Goal: Transaction & Acquisition: Download file/media

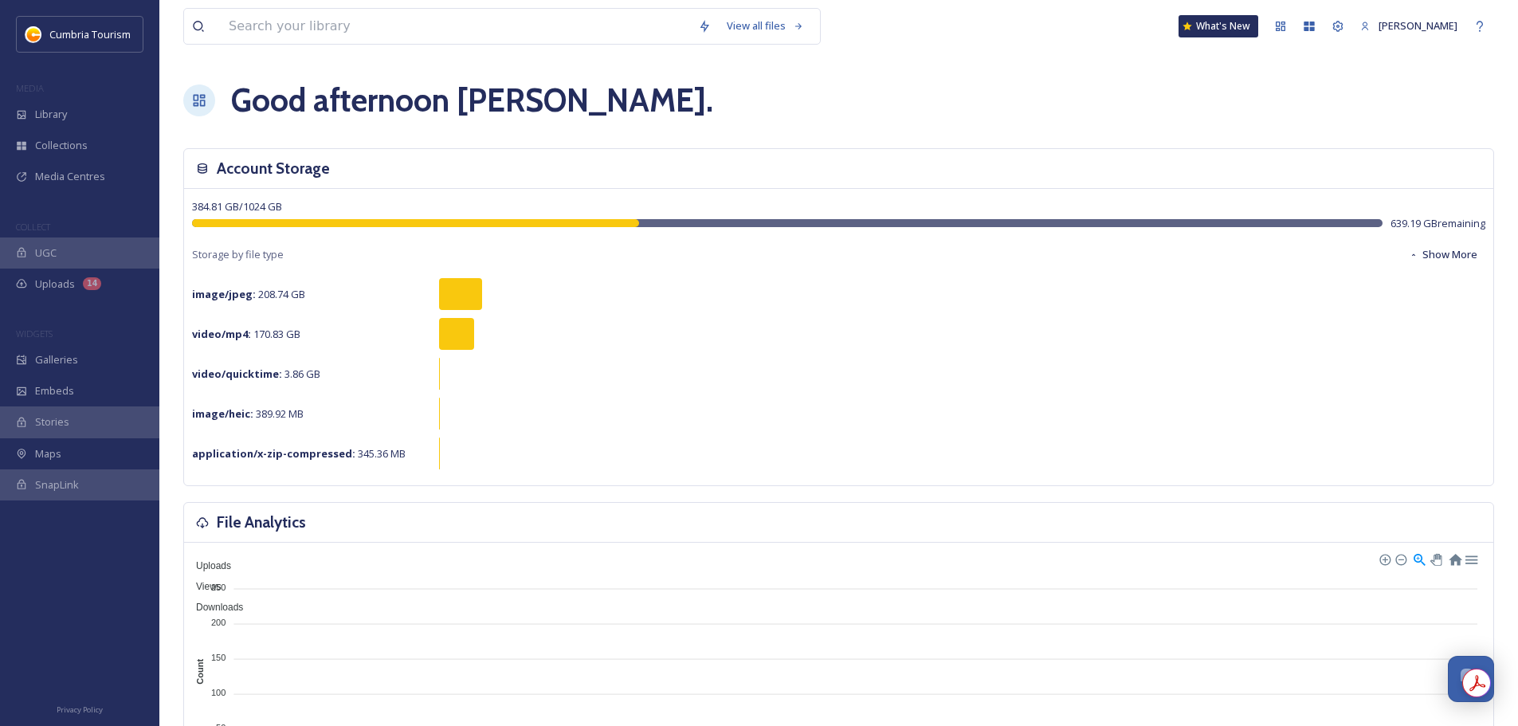
scroll to position [6256, 0]
click at [46, 109] on span "Library" at bounding box center [51, 114] width 32 height 15
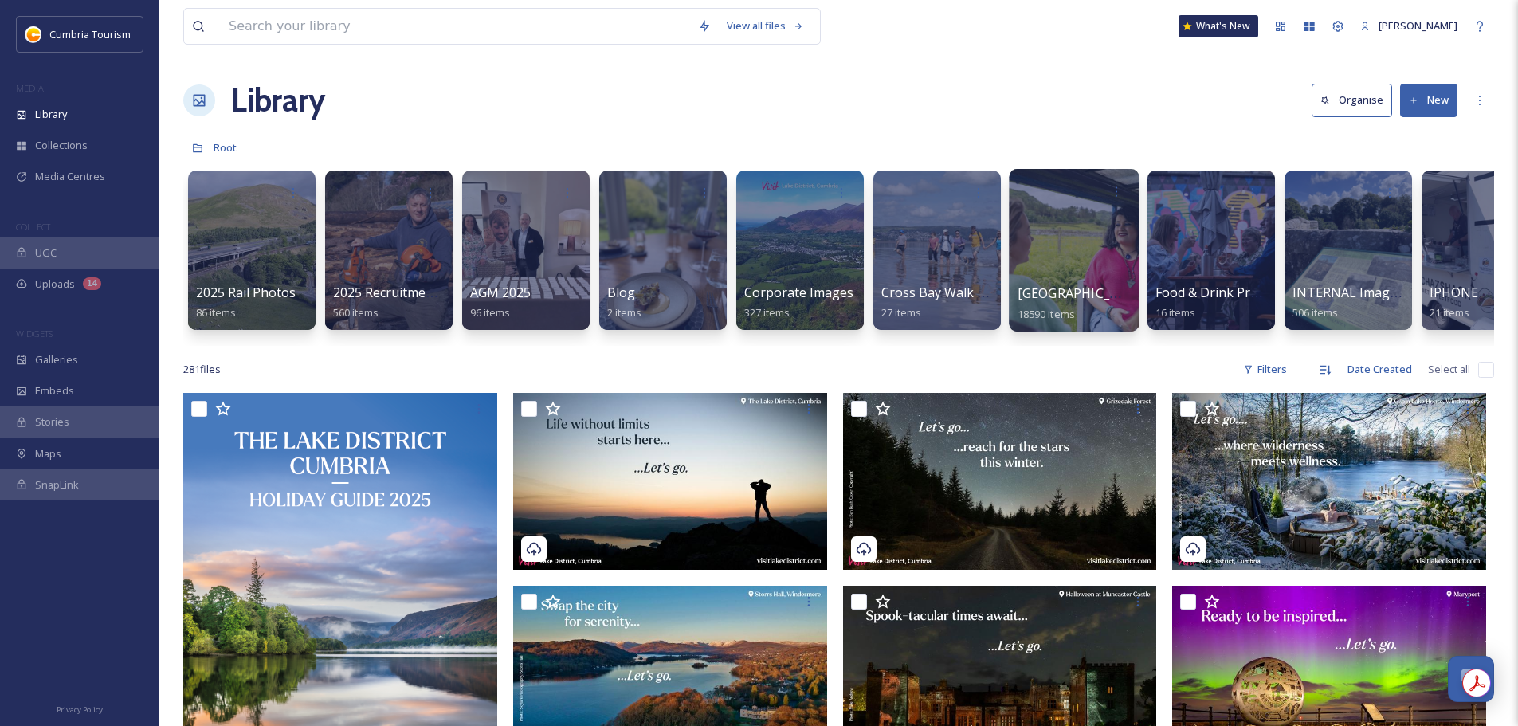
click at [1112, 292] on span "[GEOGRAPHIC_DATA]" at bounding box center [1082, 293] width 131 height 18
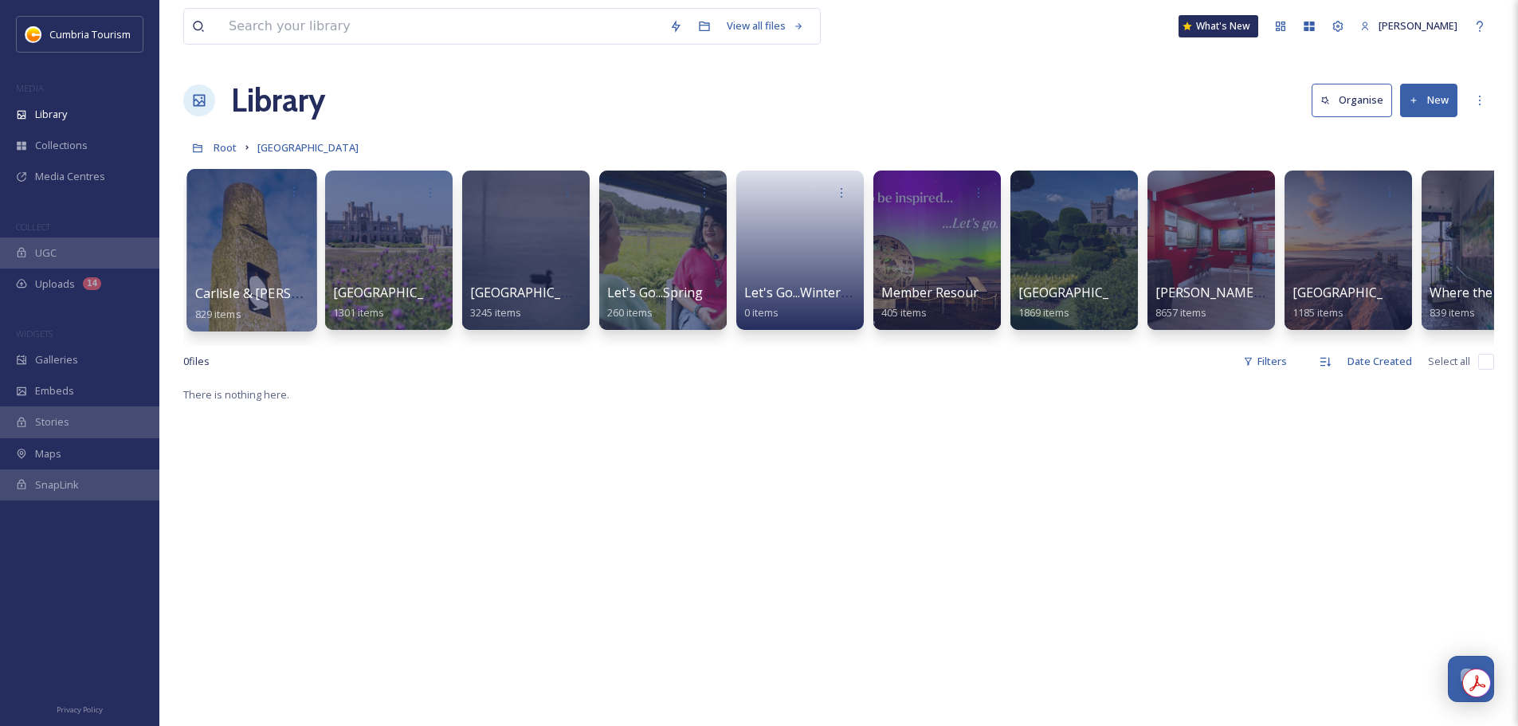
click at [239, 300] on span "Carlisle & Hadrian's Wall" at bounding box center [296, 293] width 203 height 18
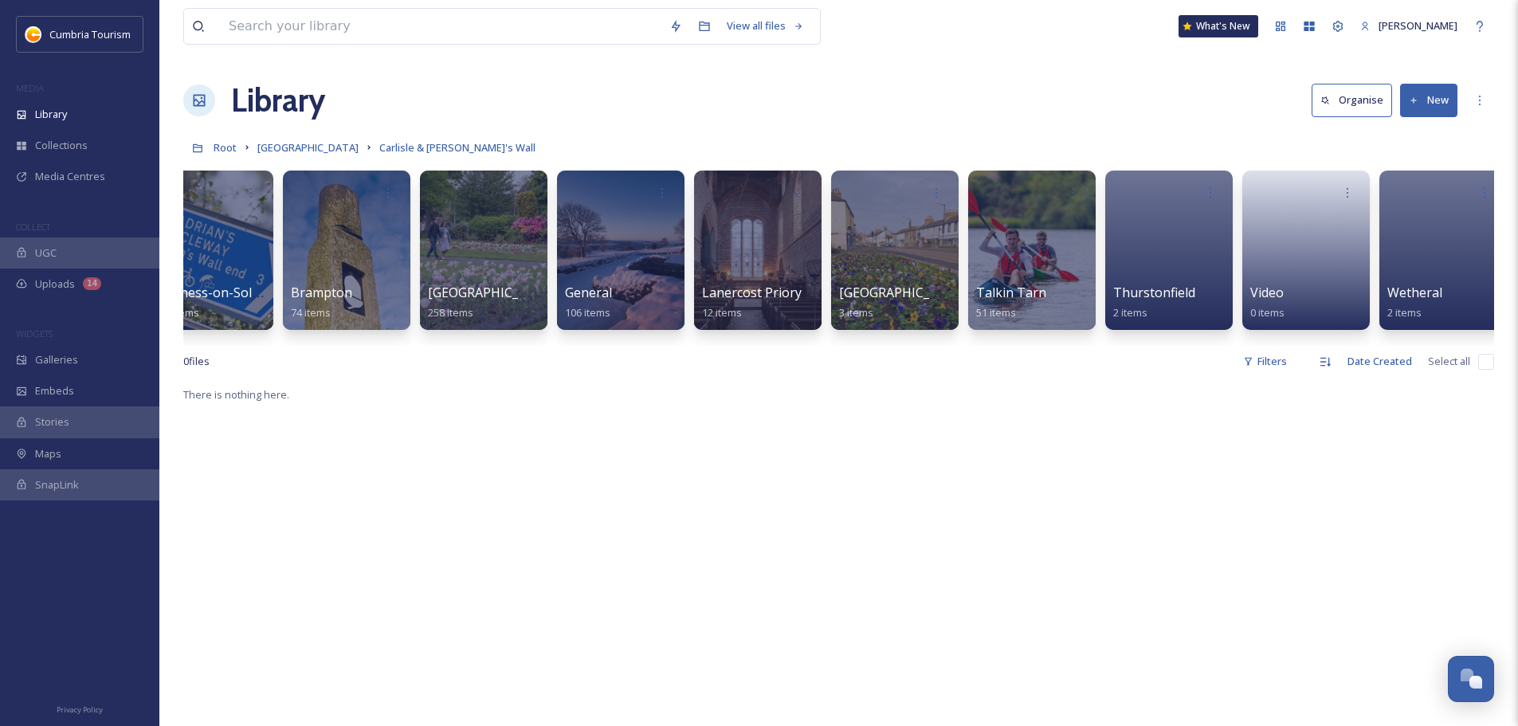
scroll to position [0, 471]
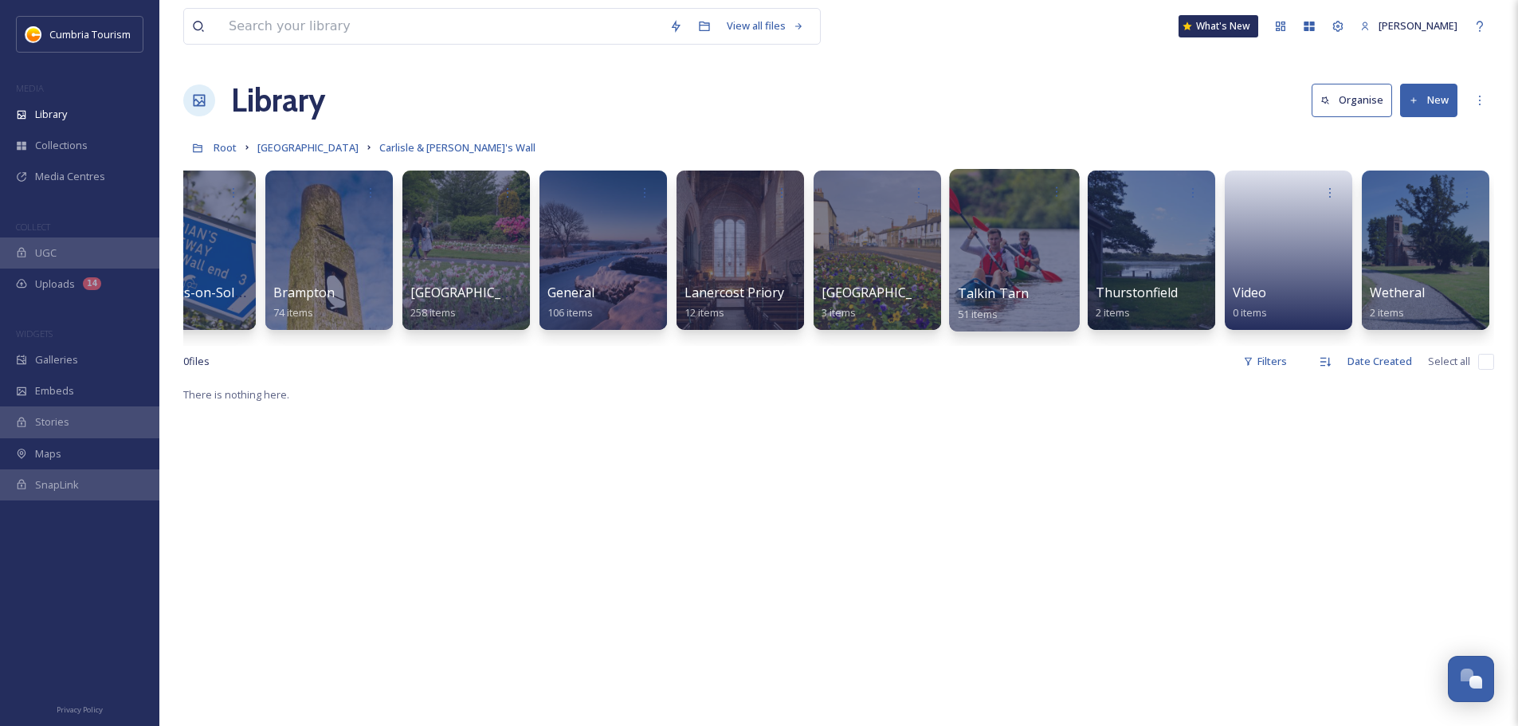
click at [1014, 292] on span "Talkin Tarn" at bounding box center [994, 293] width 72 height 18
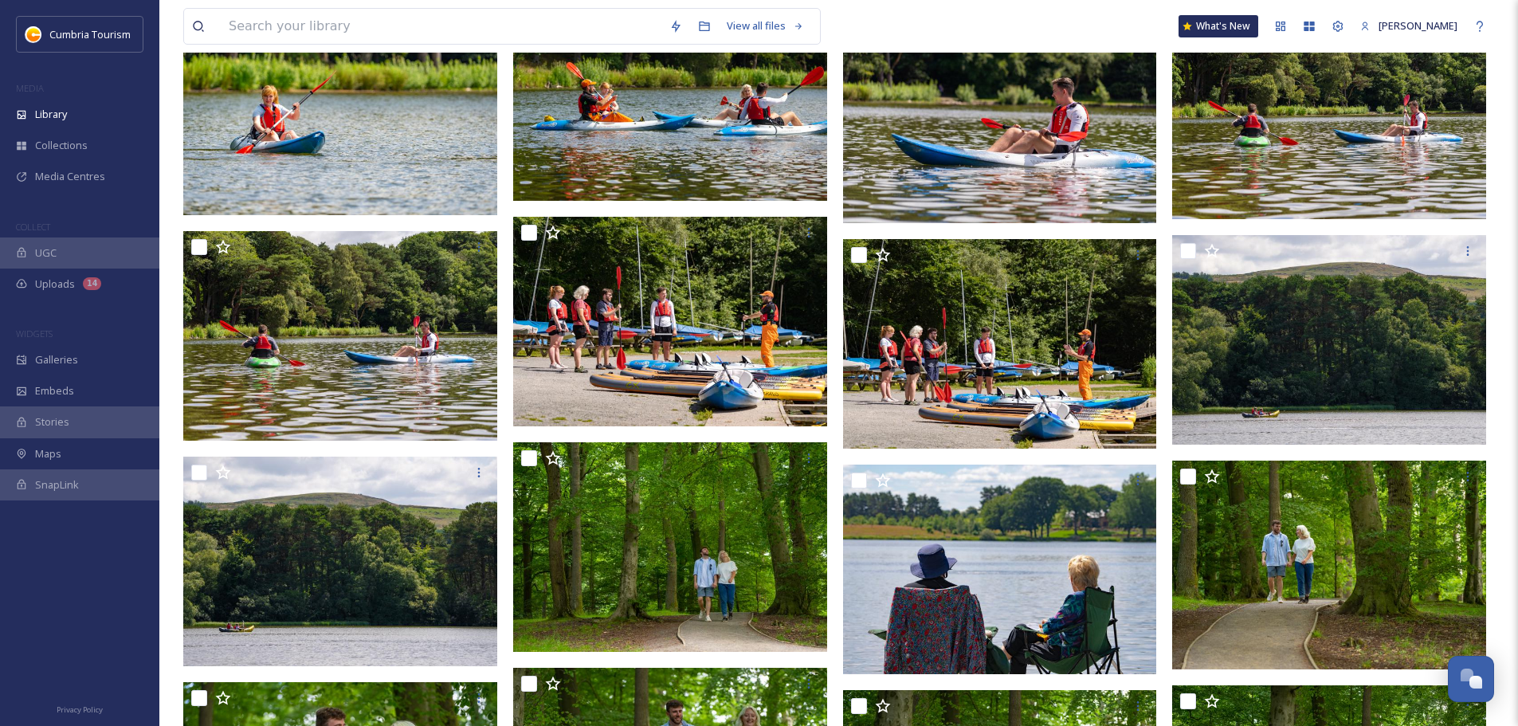
scroll to position [1715, 0]
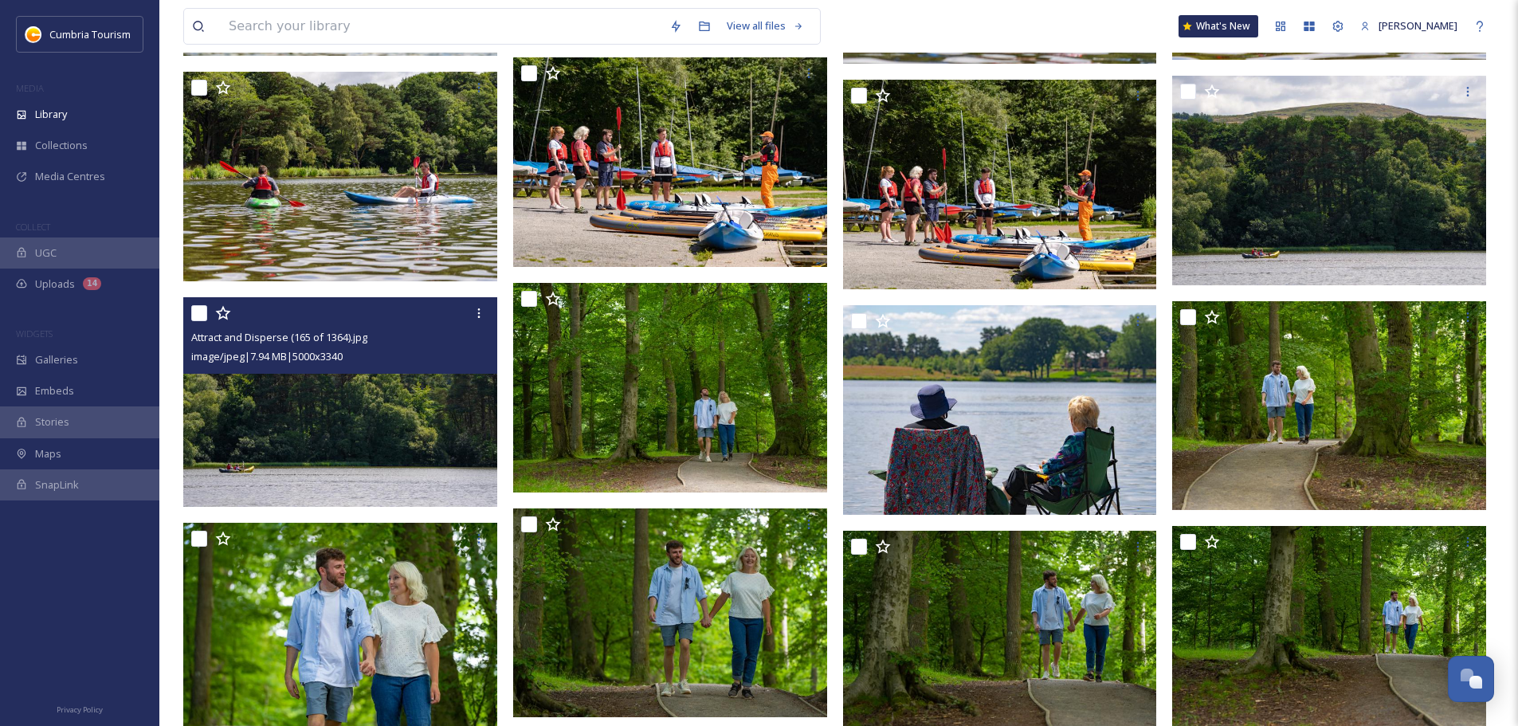
click at [425, 449] on img at bounding box center [340, 402] width 314 height 210
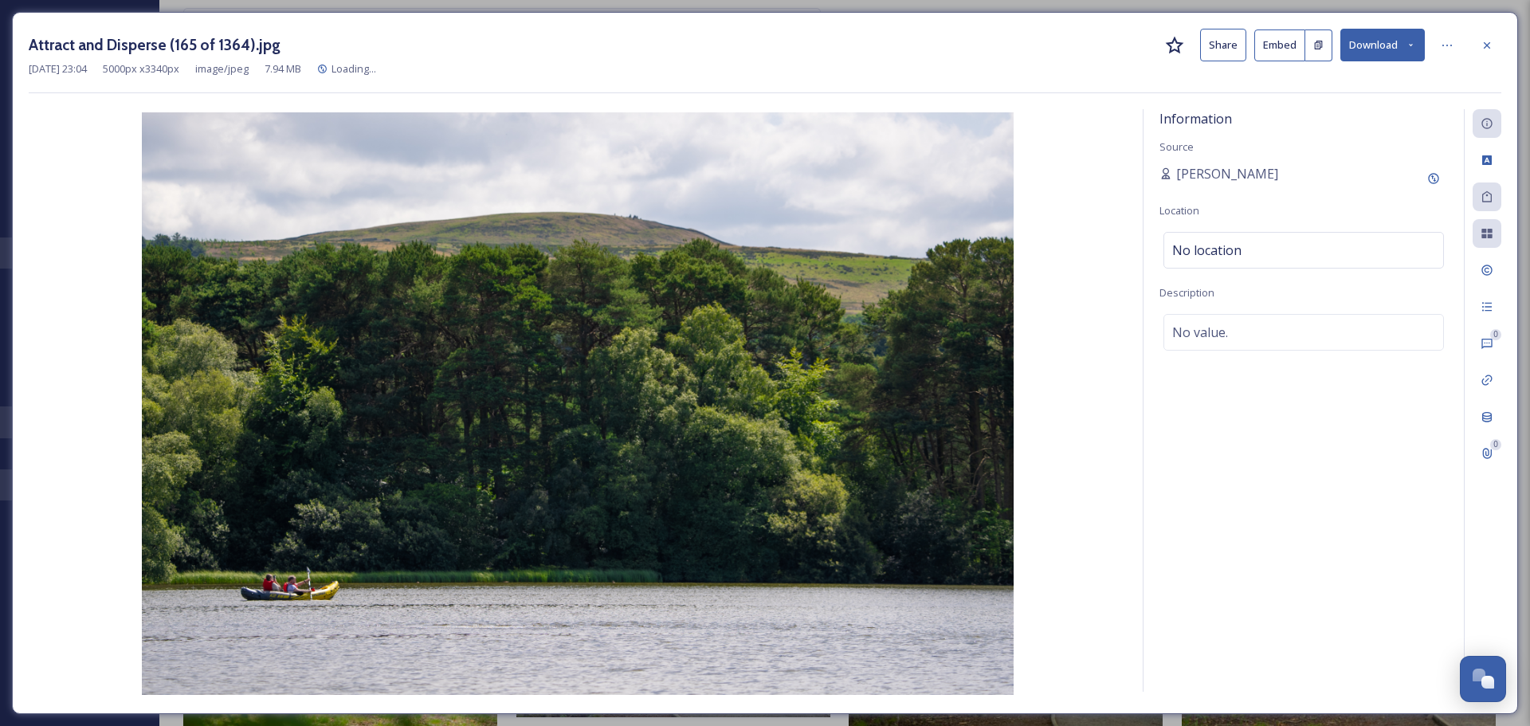
click at [1373, 46] on button "Download" at bounding box center [1382, 45] width 84 height 33
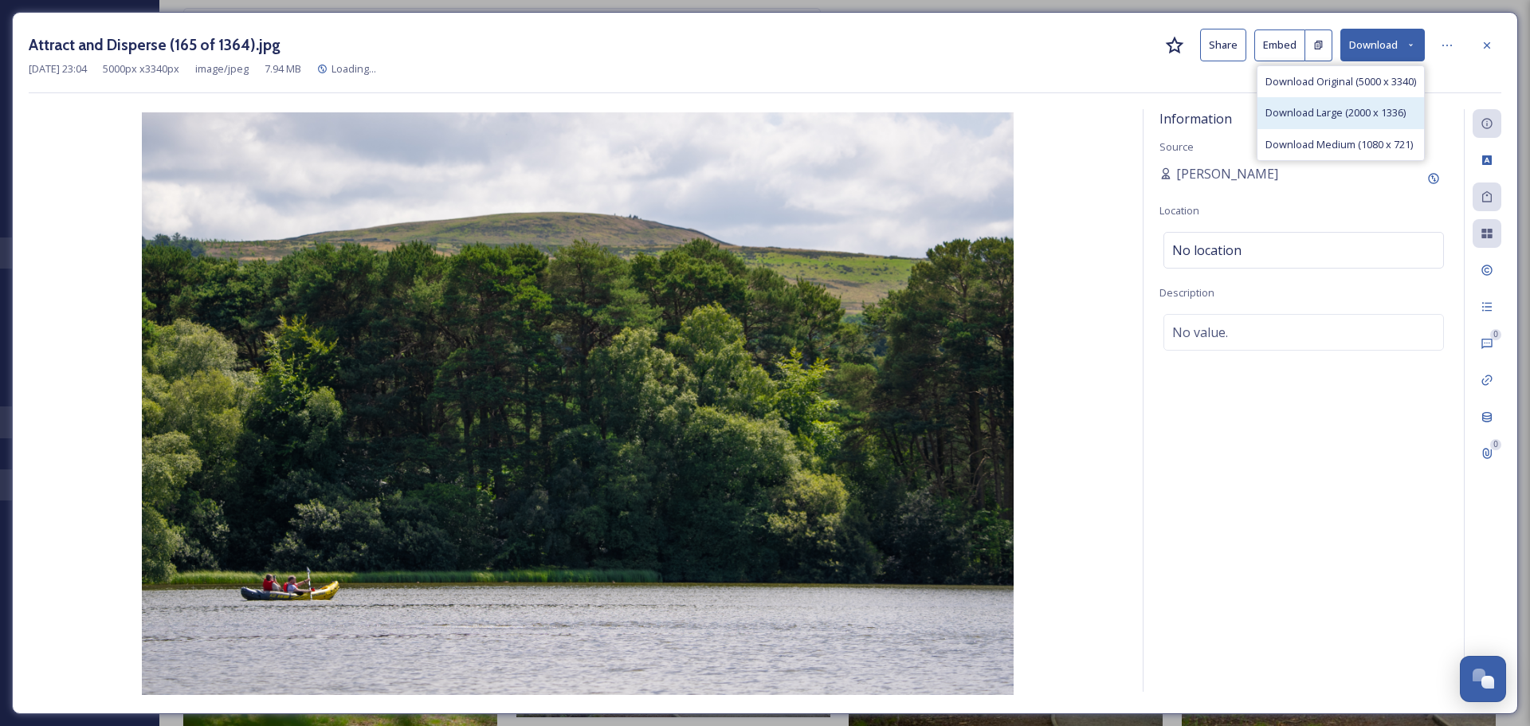
click at [1381, 105] on span "Download Large (2000 x 1336)" at bounding box center [1335, 112] width 140 height 15
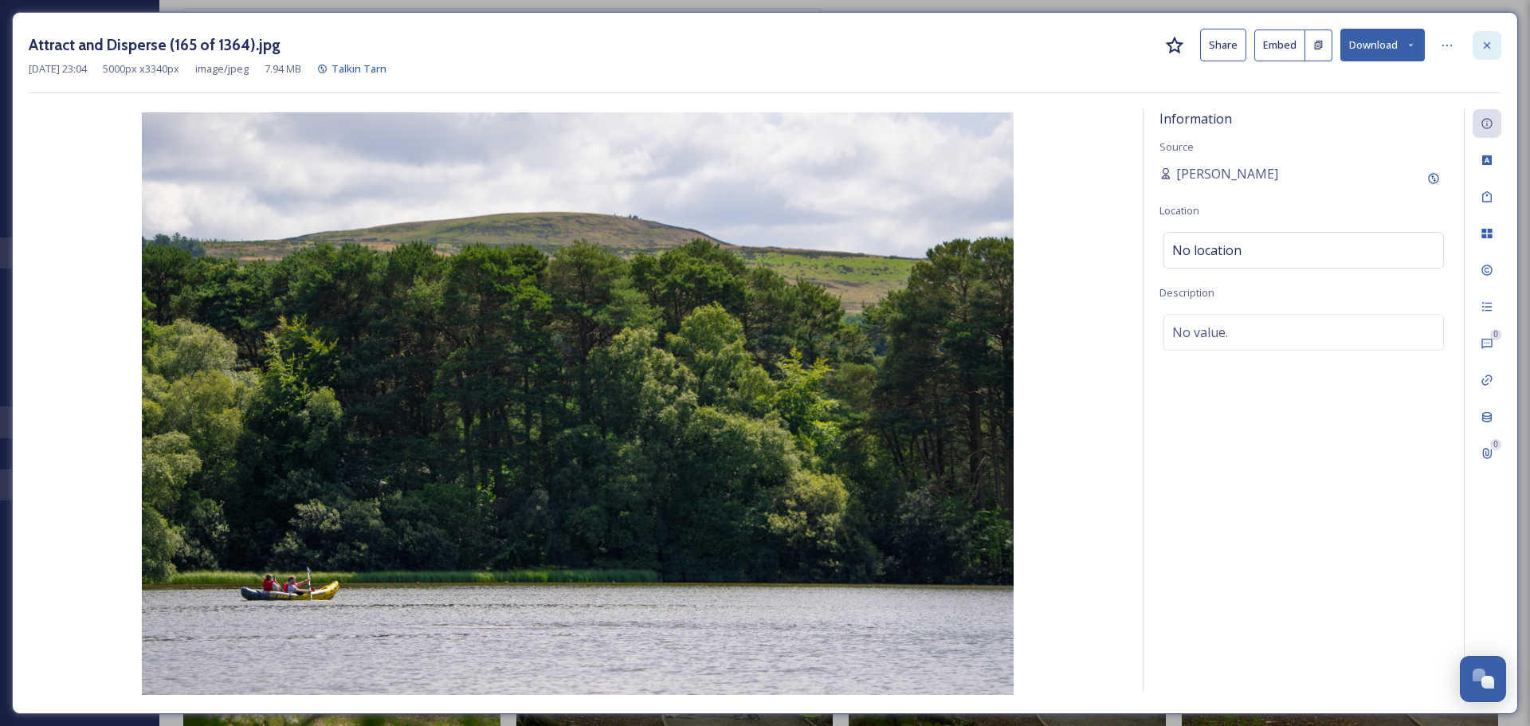
click at [1475, 54] on div at bounding box center [1486, 45] width 29 height 29
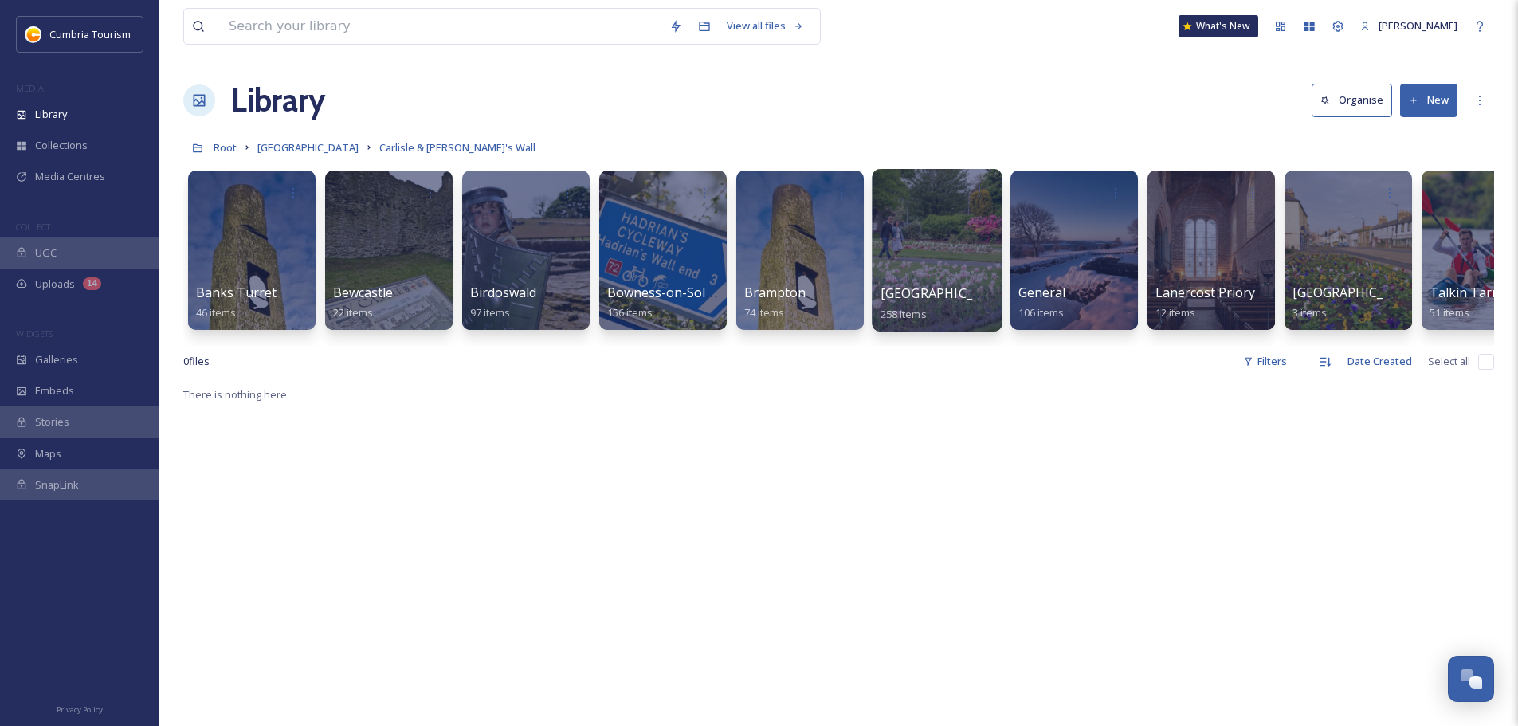
click at [905, 293] on span "Carlisle" at bounding box center [945, 293] width 131 height 18
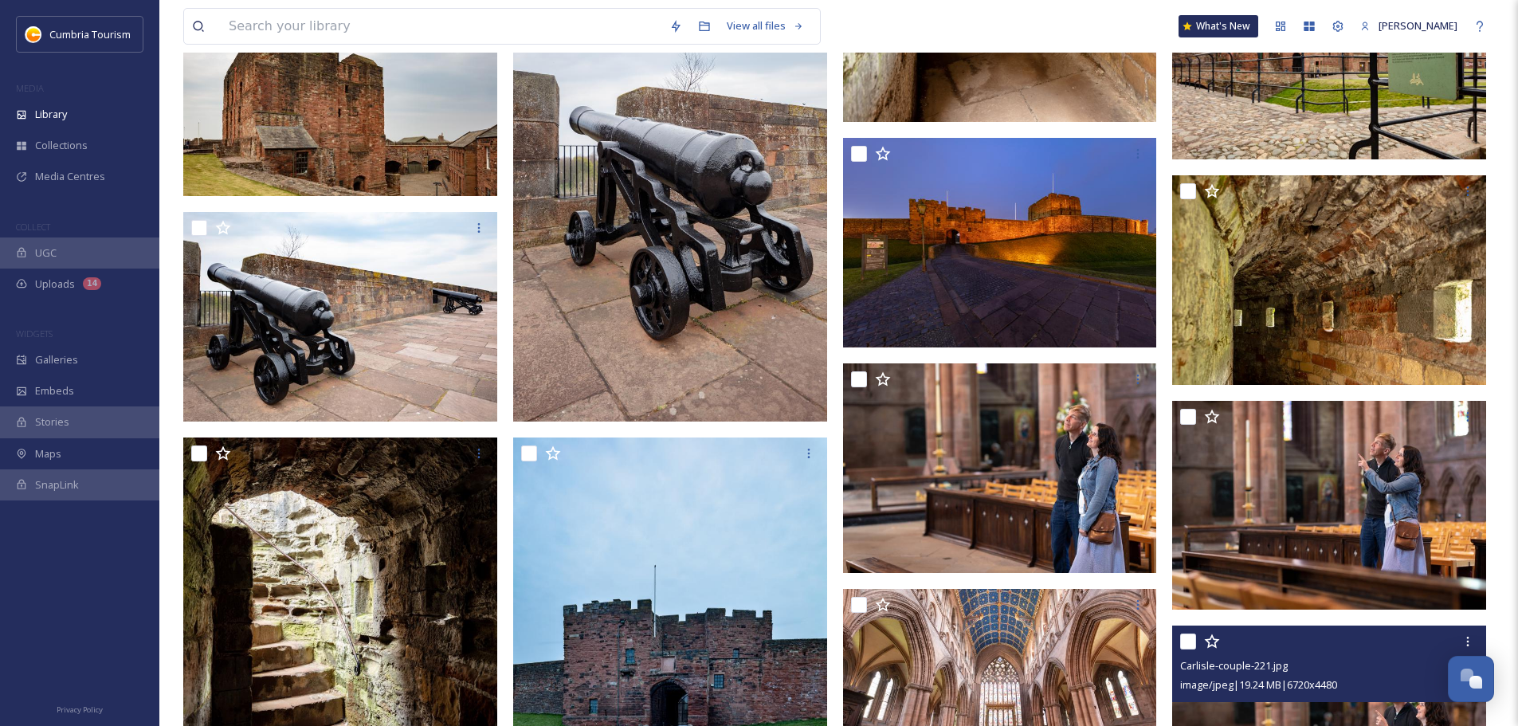
scroll to position [9761, 0]
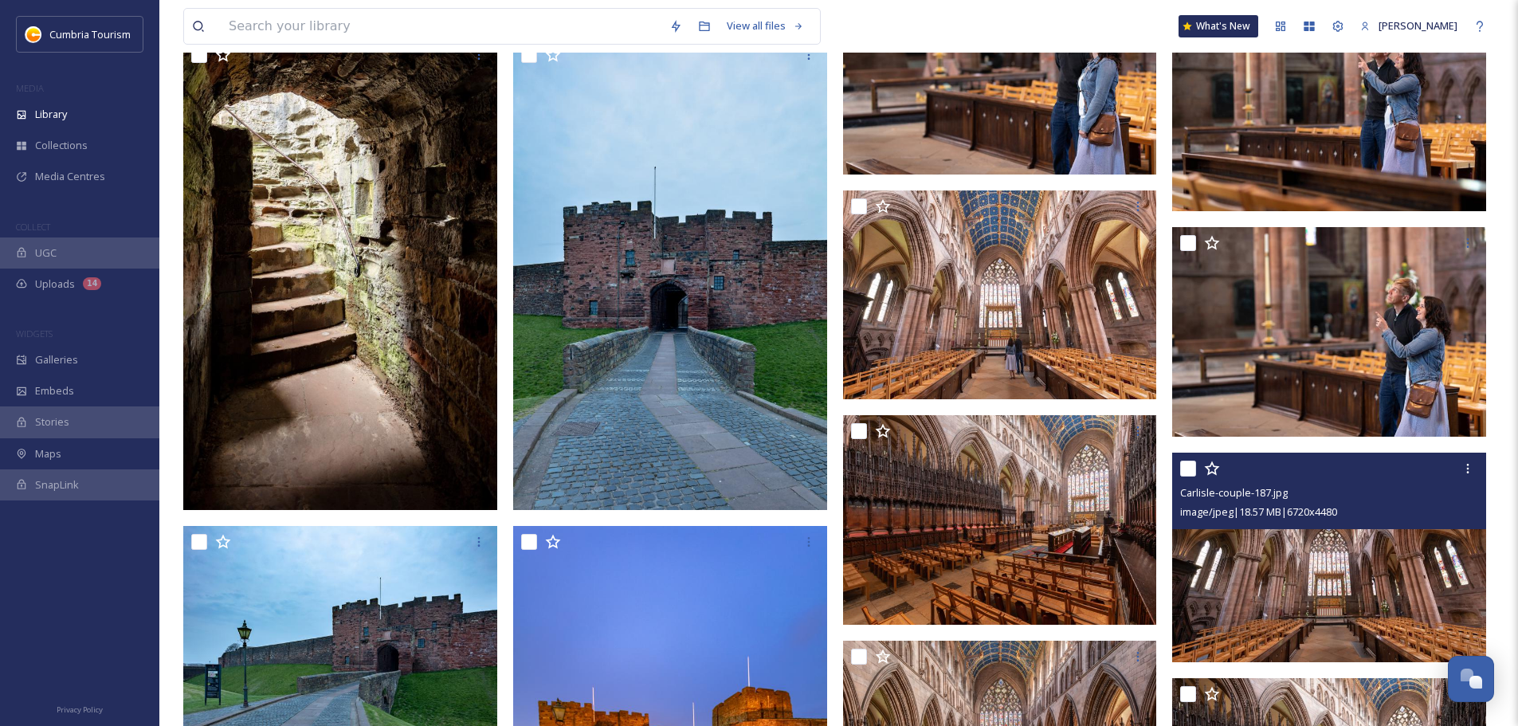
click at [1415, 575] on img at bounding box center [1329, 558] width 314 height 210
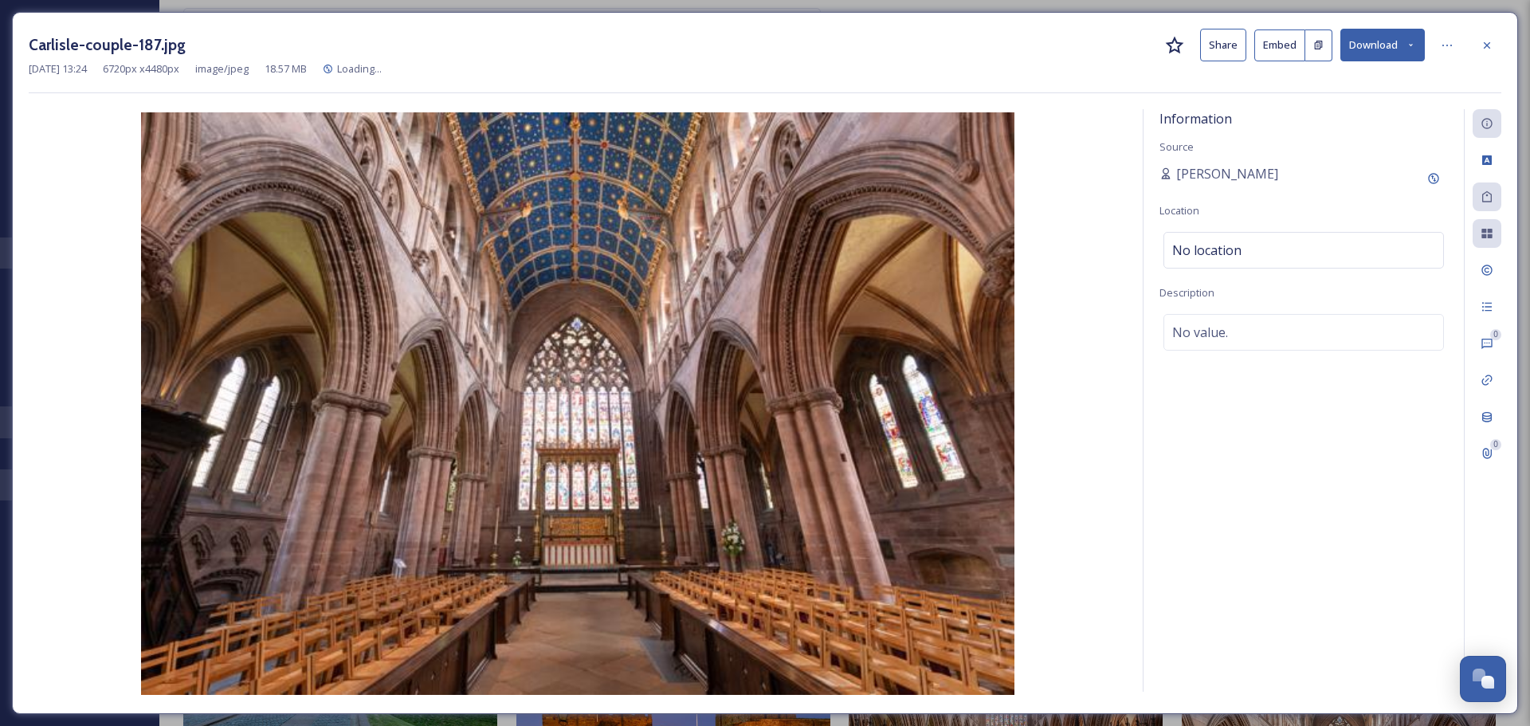
click at [1403, 45] on button "Download" at bounding box center [1382, 45] width 84 height 33
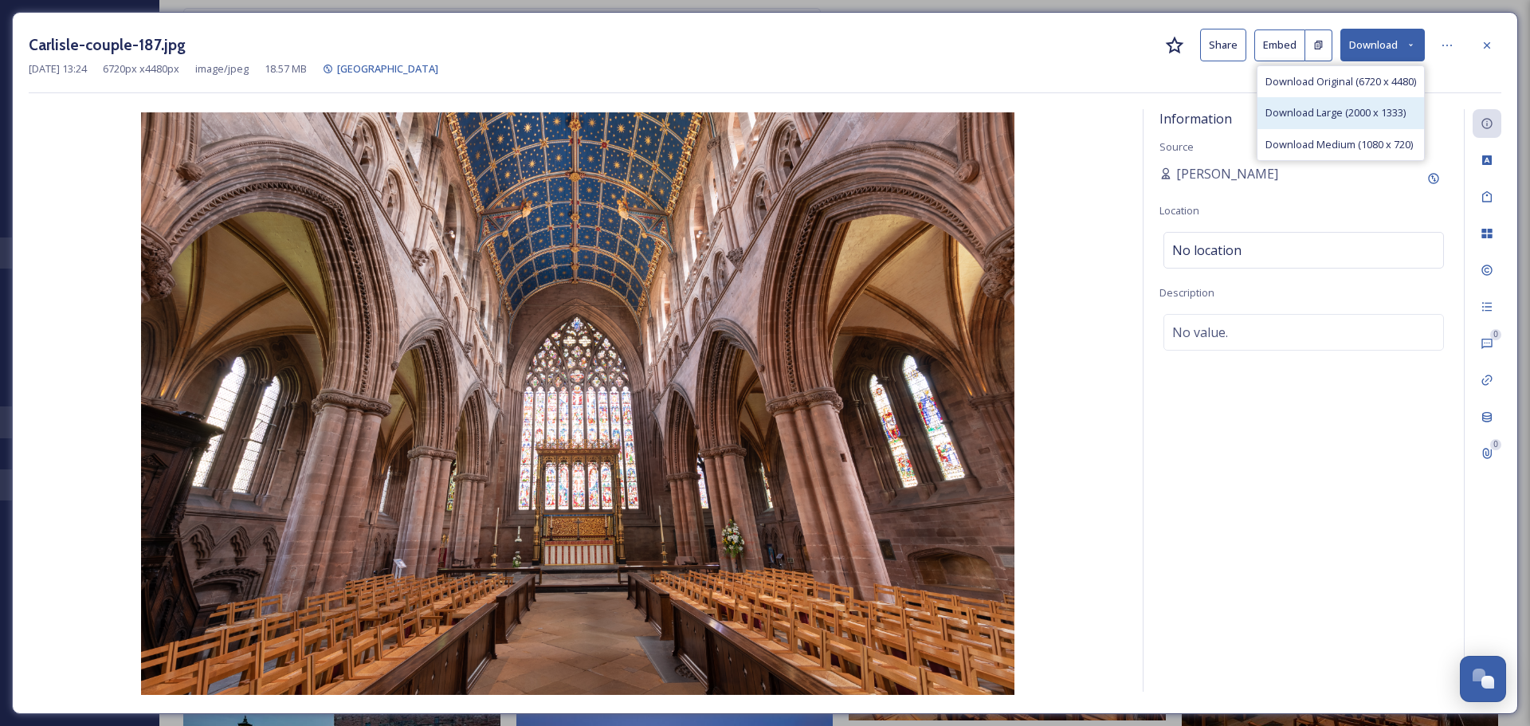
click at [1325, 114] on span "Download Large (2000 x 1333)" at bounding box center [1335, 112] width 140 height 15
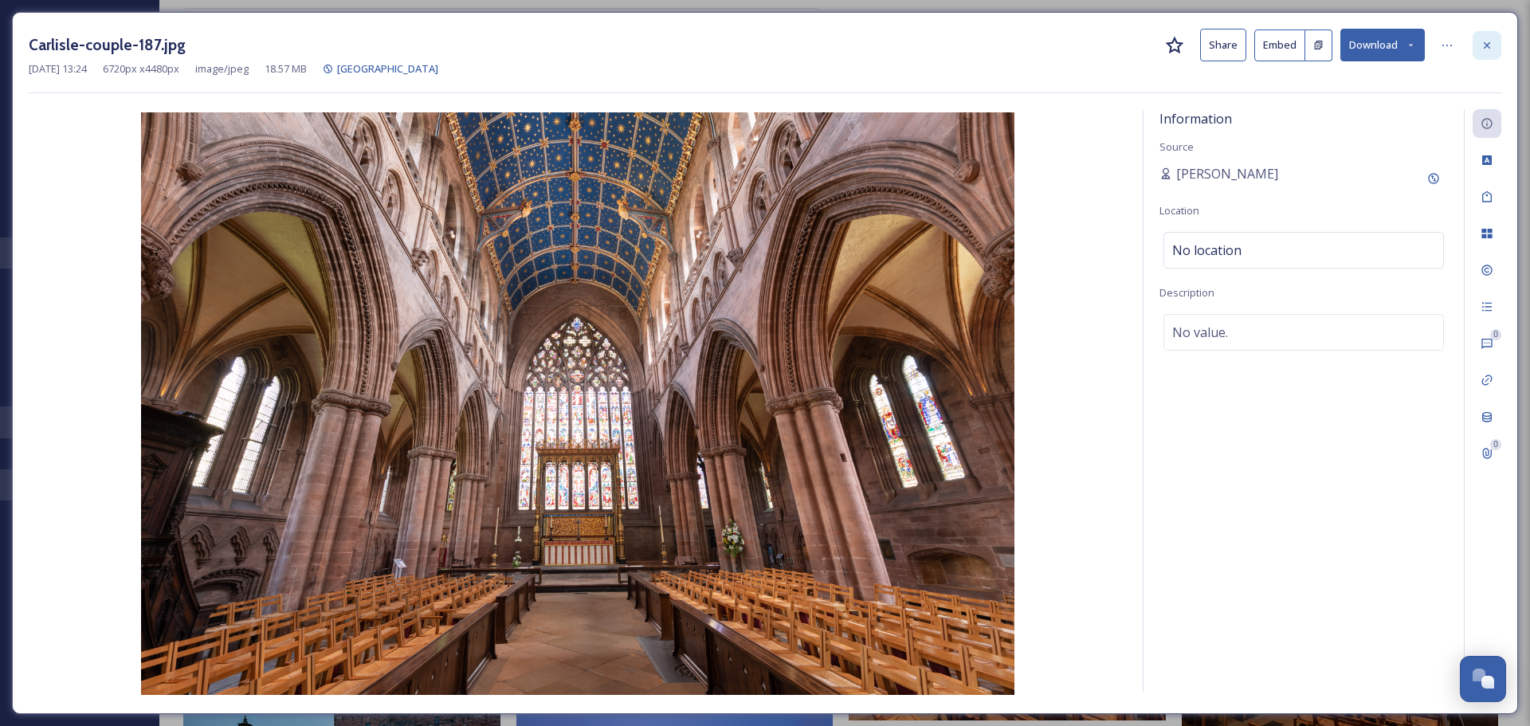
click at [1487, 42] on icon at bounding box center [1486, 45] width 13 height 13
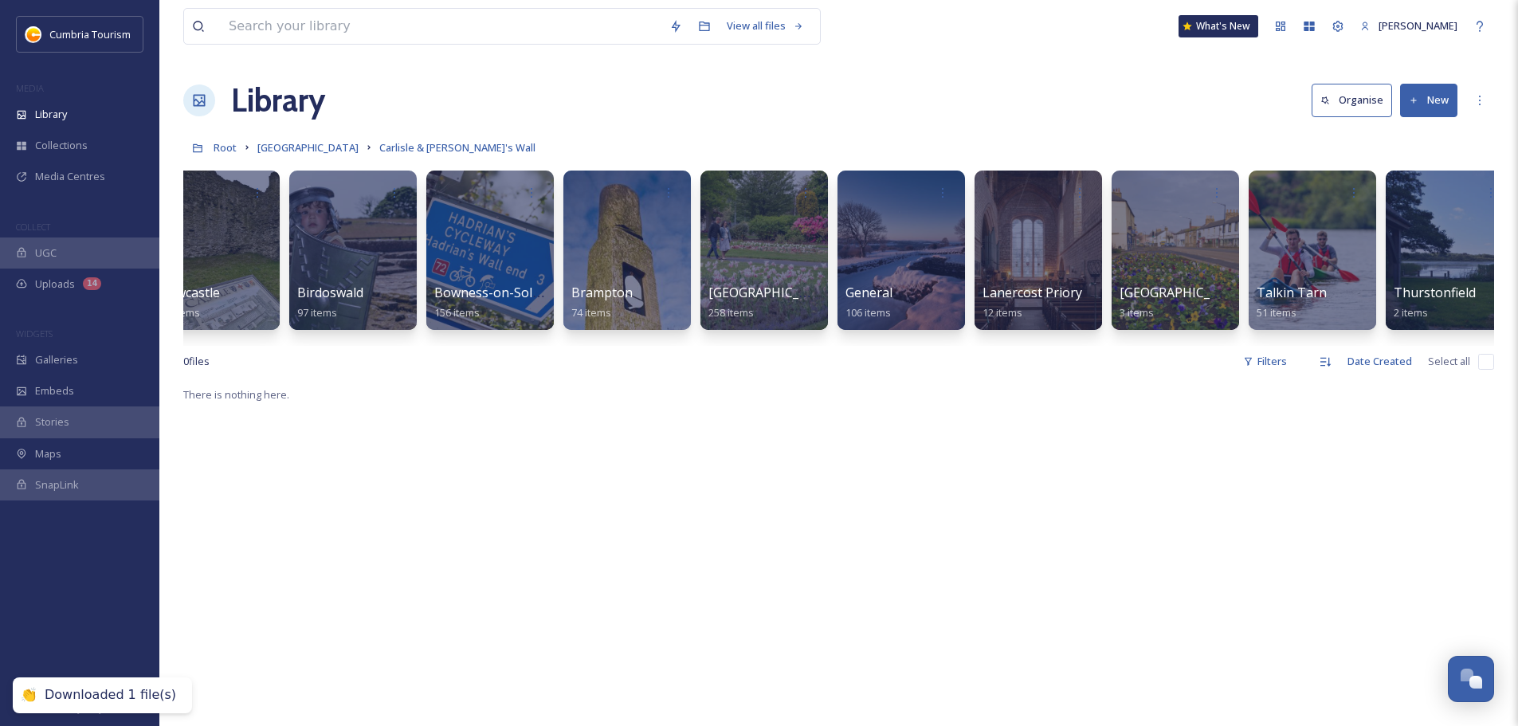
scroll to position [0, 176]
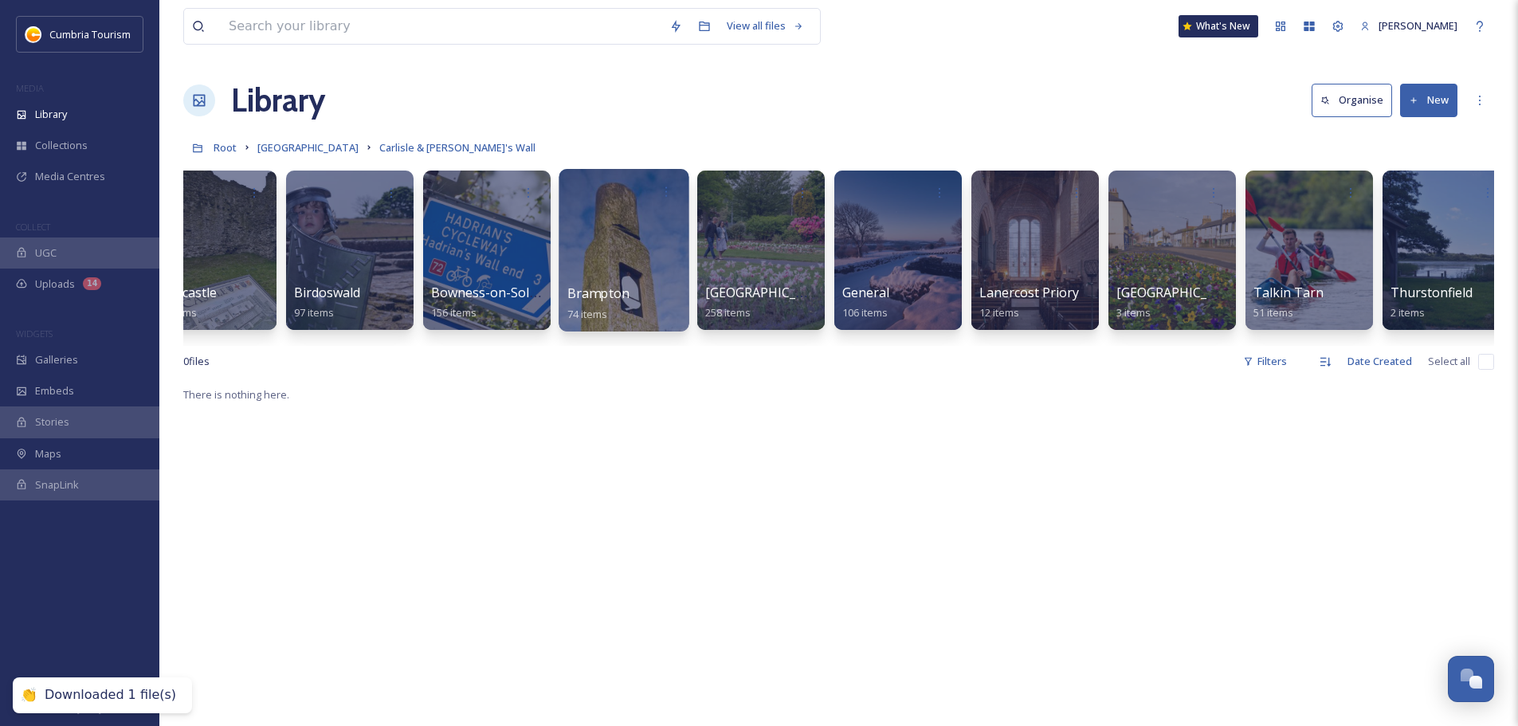
click at [590, 285] on span "Brampton" at bounding box center [598, 293] width 63 height 18
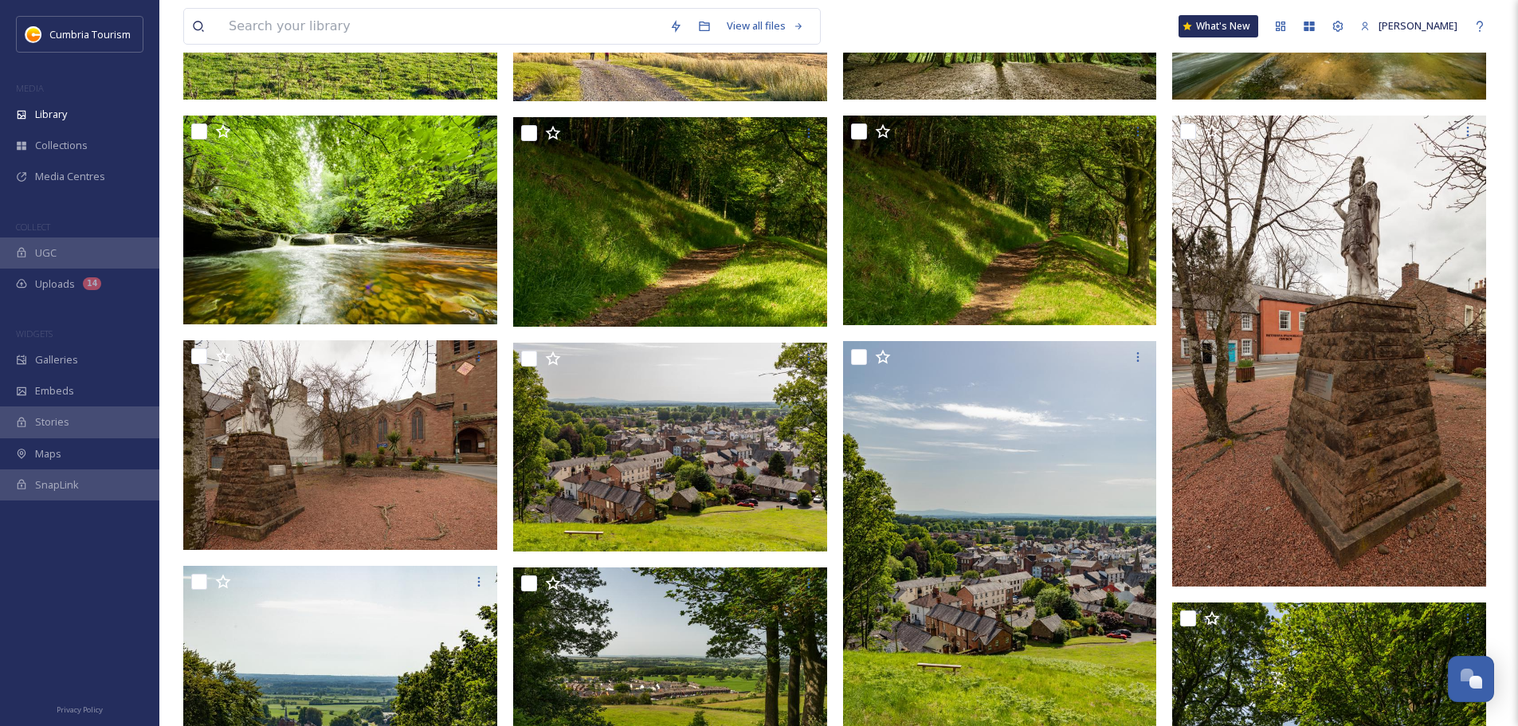
scroll to position [558, 0]
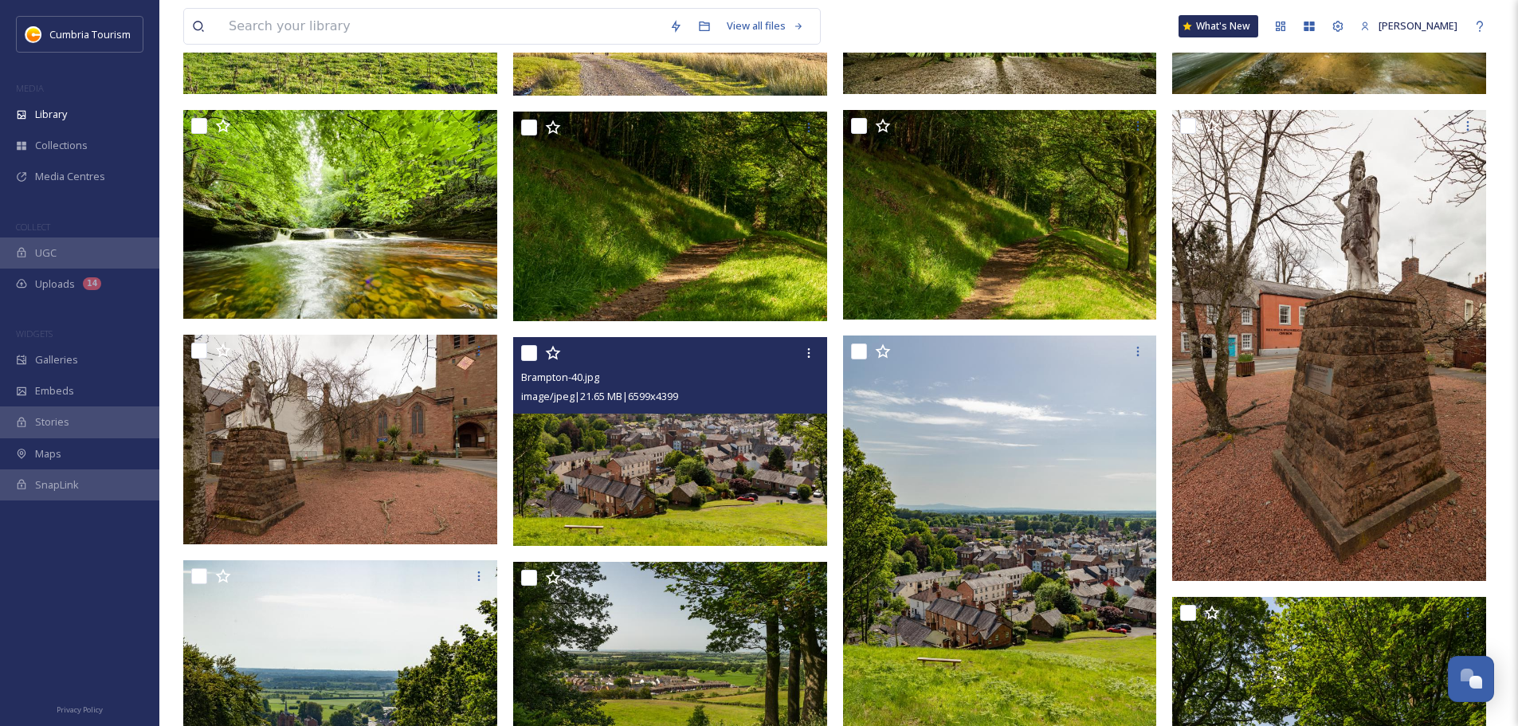
click at [774, 482] on img at bounding box center [670, 442] width 314 height 210
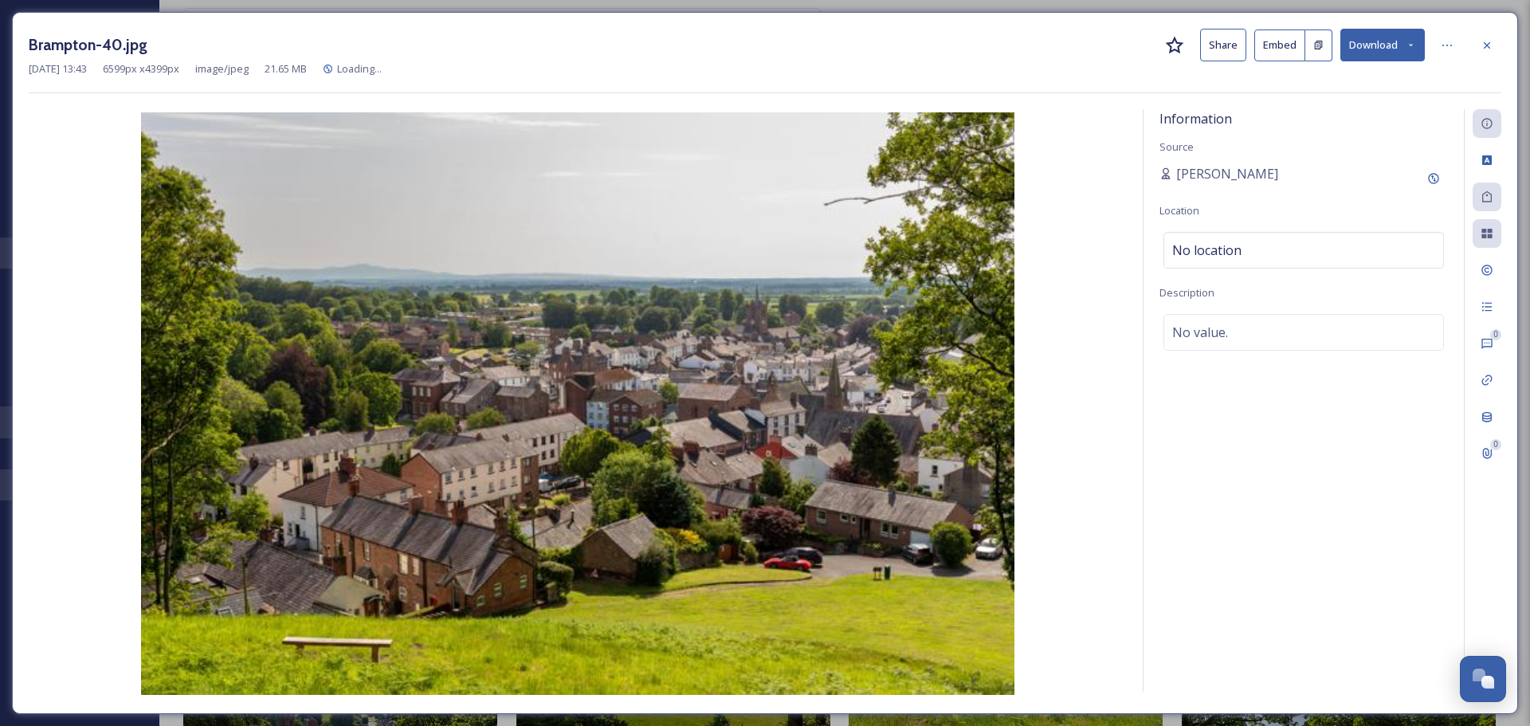
click at [1390, 50] on button "Download" at bounding box center [1382, 45] width 84 height 33
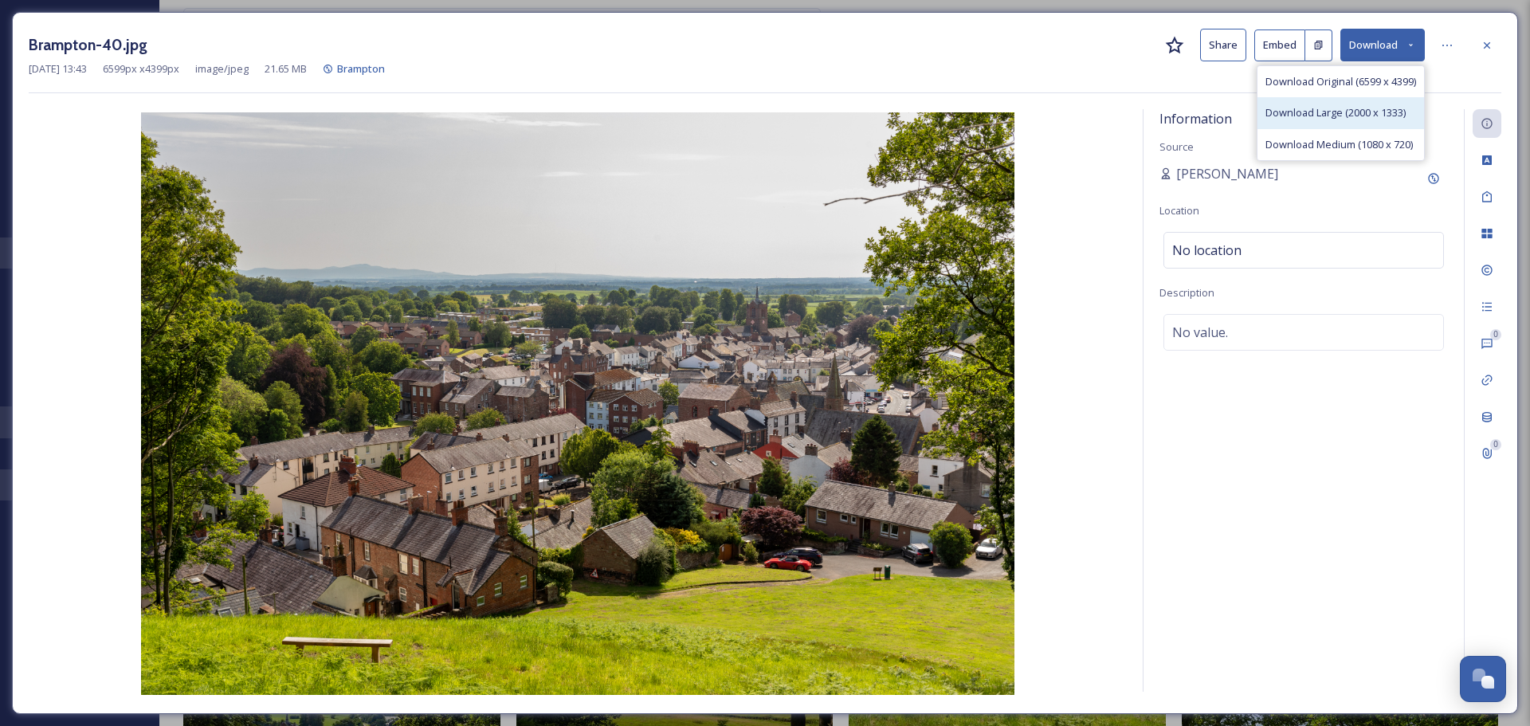
click at [1356, 111] on span "Download Large (2000 x 1333)" at bounding box center [1335, 112] width 140 height 15
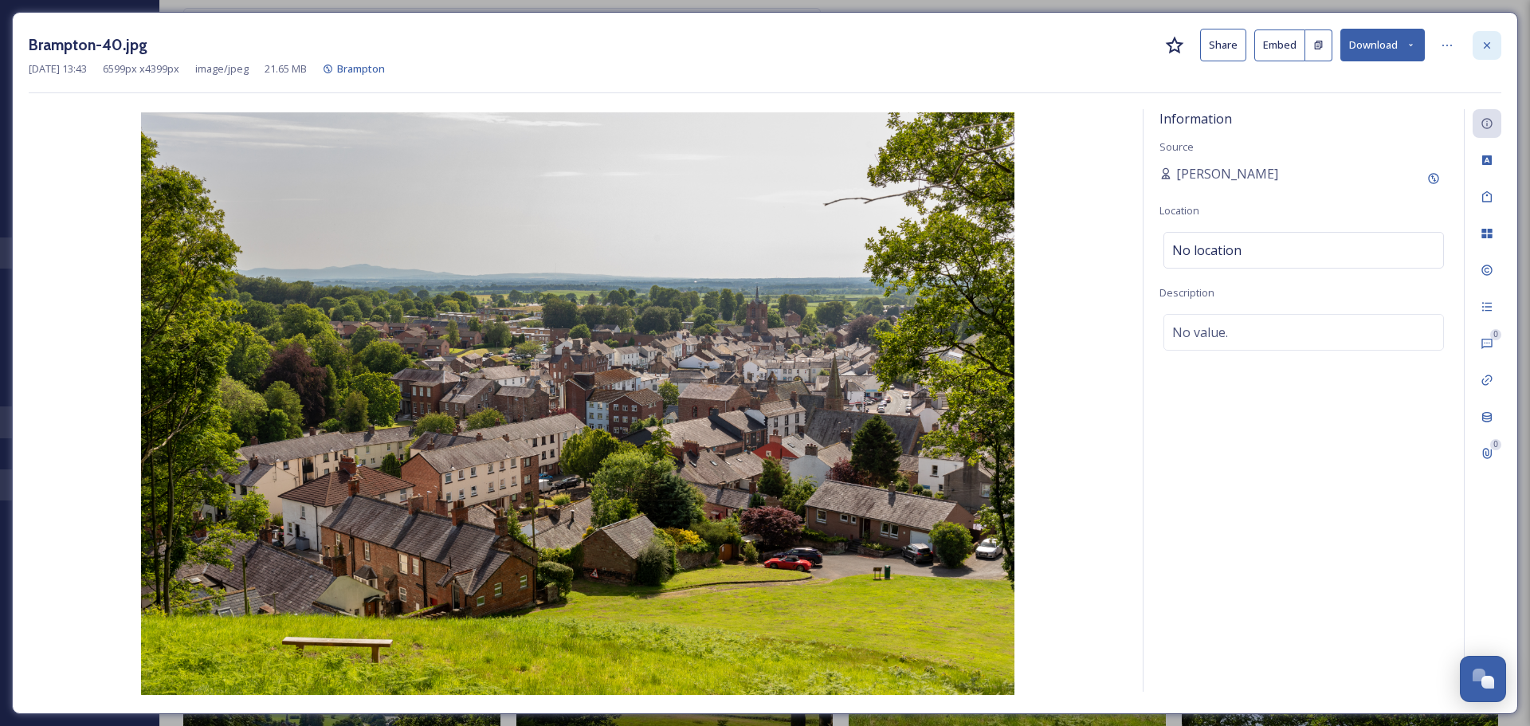
click at [1481, 41] on icon at bounding box center [1486, 45] width 13 height 13
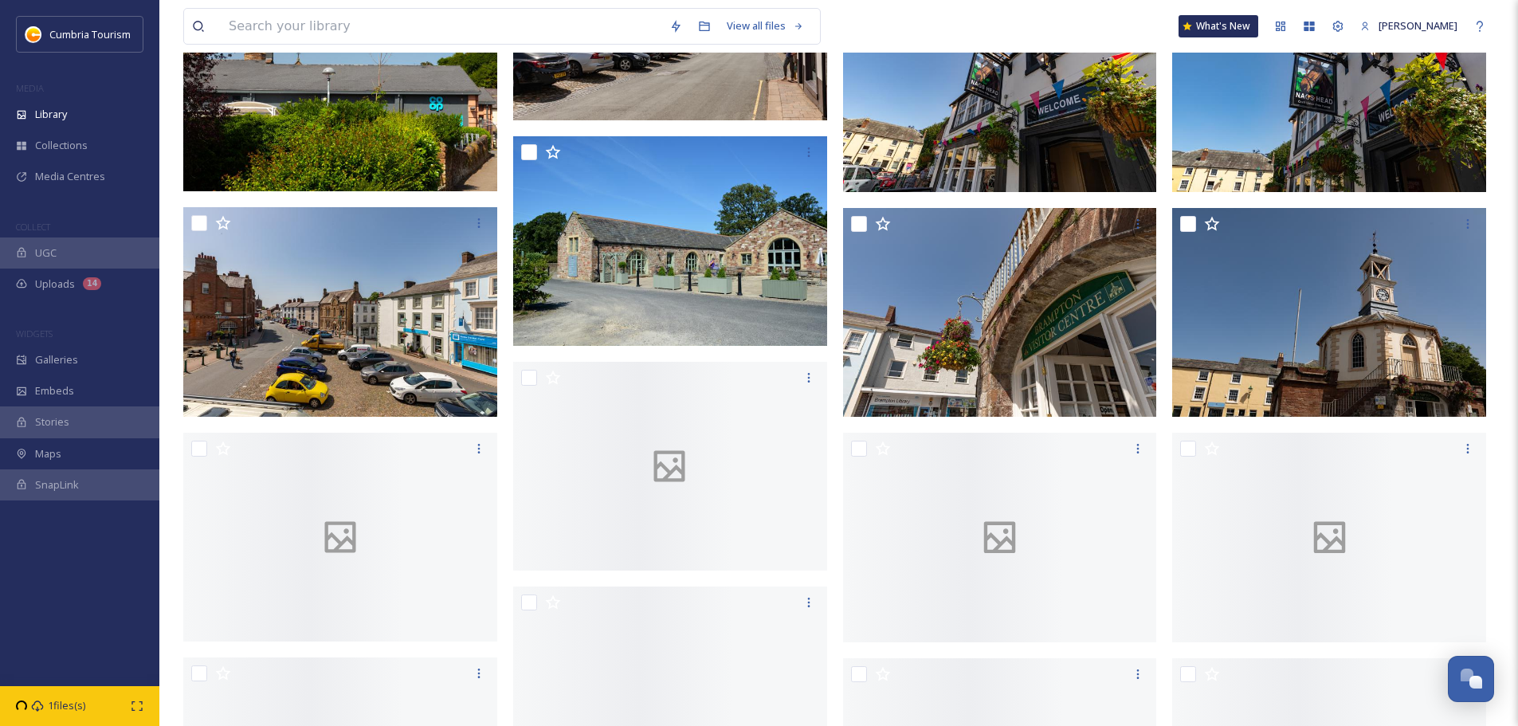
scroll to position [3107, 0]
